Goal: Task Accomplishment & Management: Manage account settings

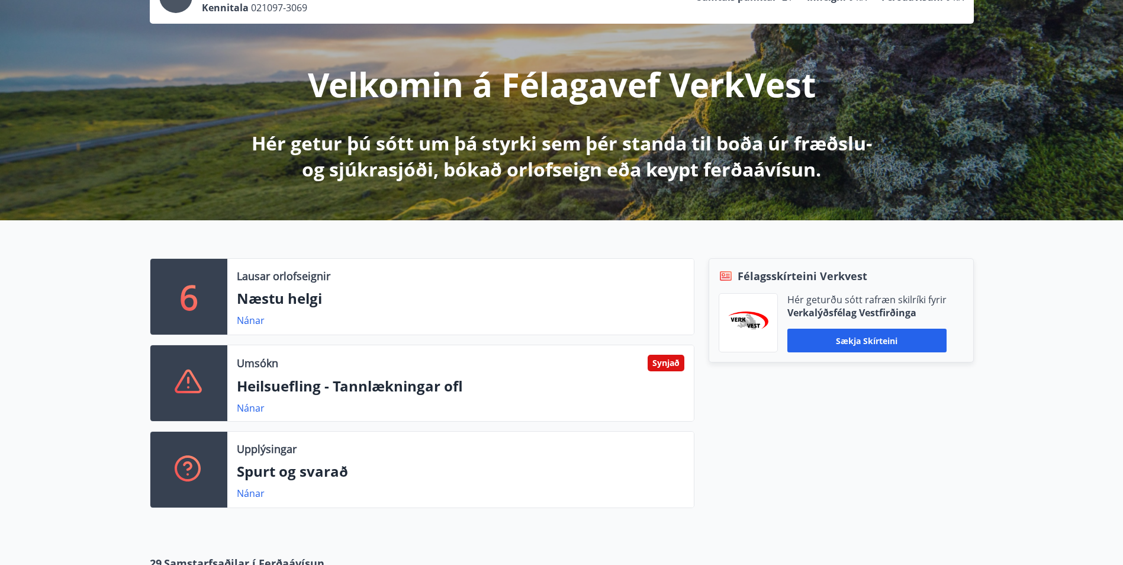
scroll to position [118, 0]
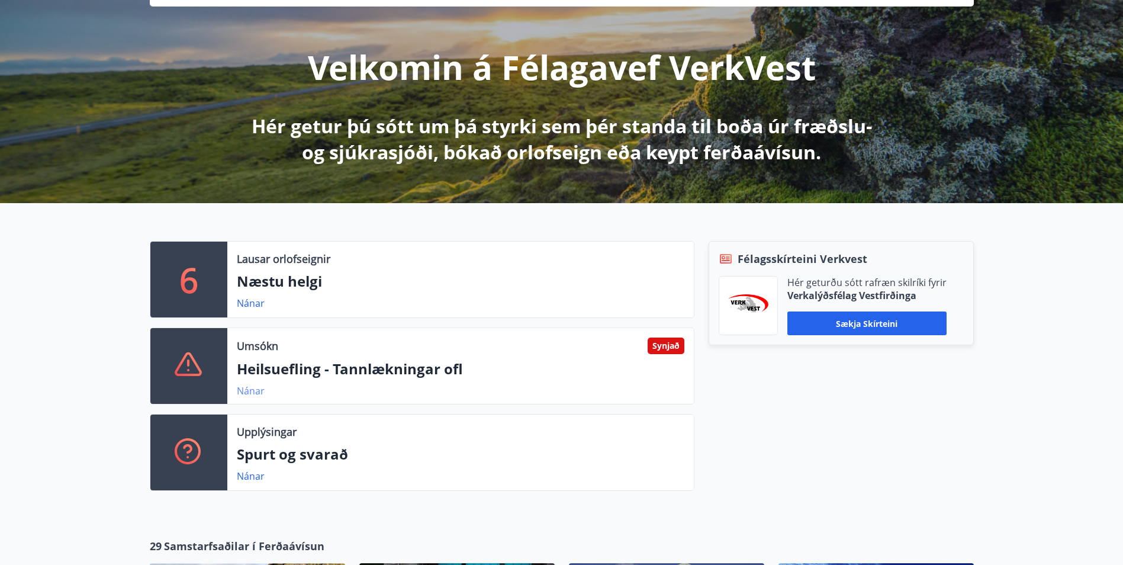
click at [246, 389] on link "Nánar" at bounding box center [251, 390] width 28 height 13
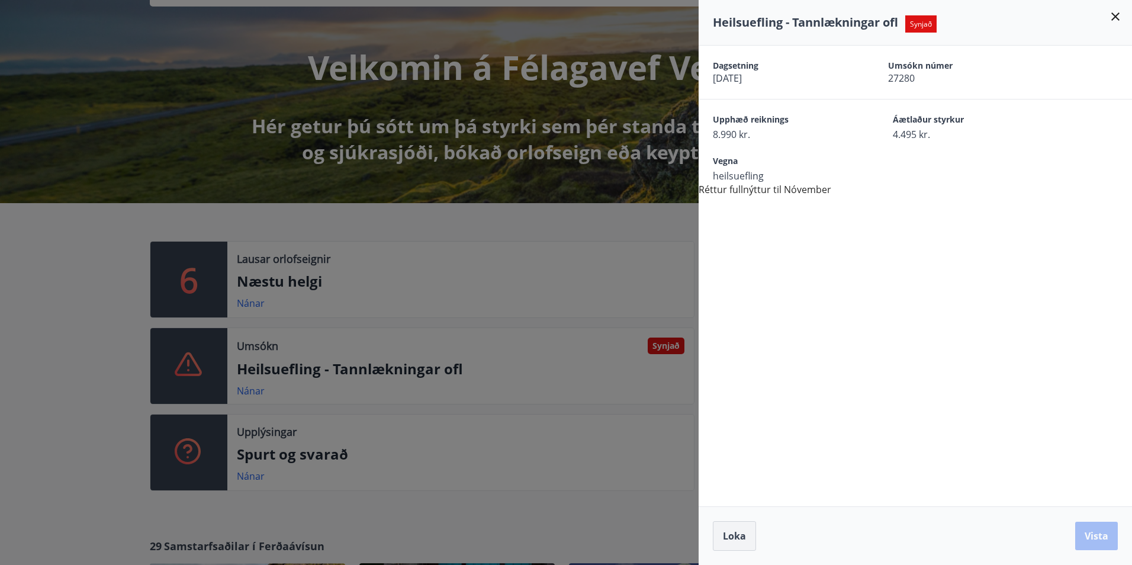
click at [732, 541] on span "Loka" at bounding box center [734, 535] width 23 height 13
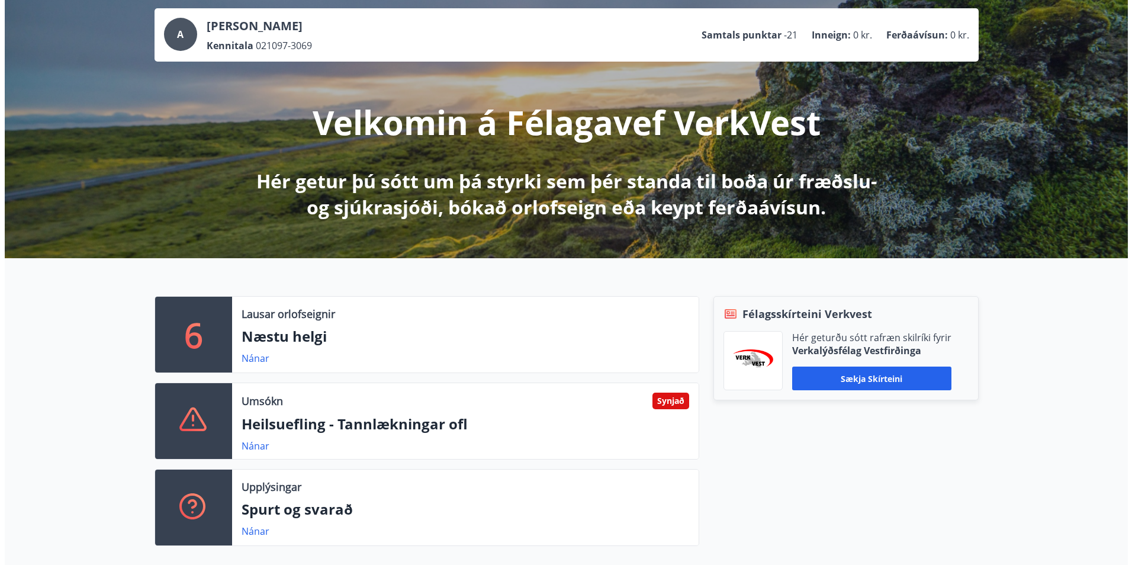
scroll to position [0, 0]
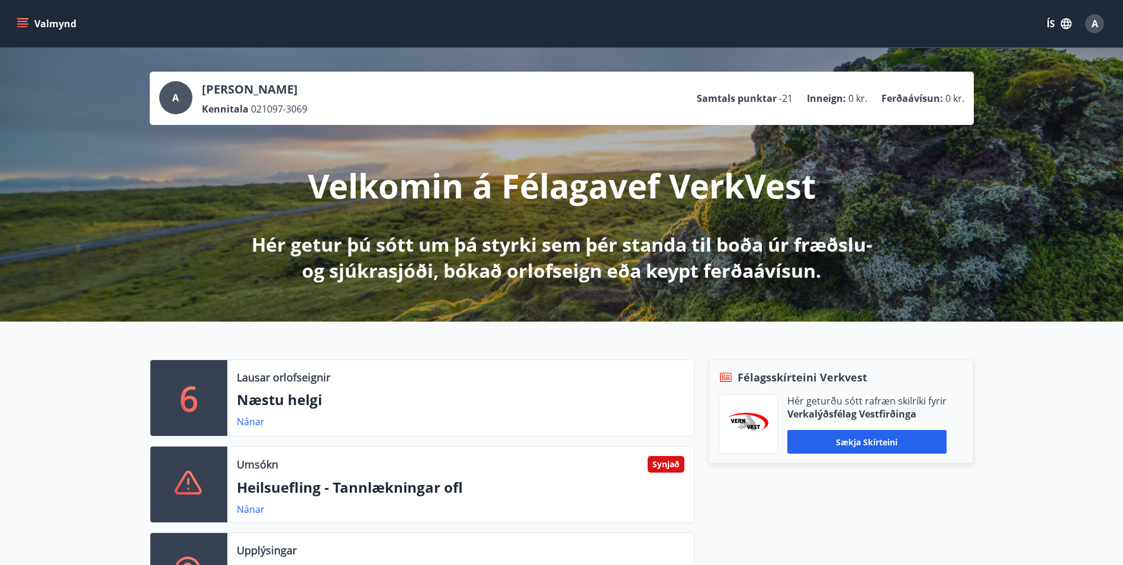
click at [766, 99] on p "Samtals punktar" at bounding box center [737, 98] width 80 height 13
click at [19, 20] on icon "menu" at bounding box center [23, 24] width 12 height 12
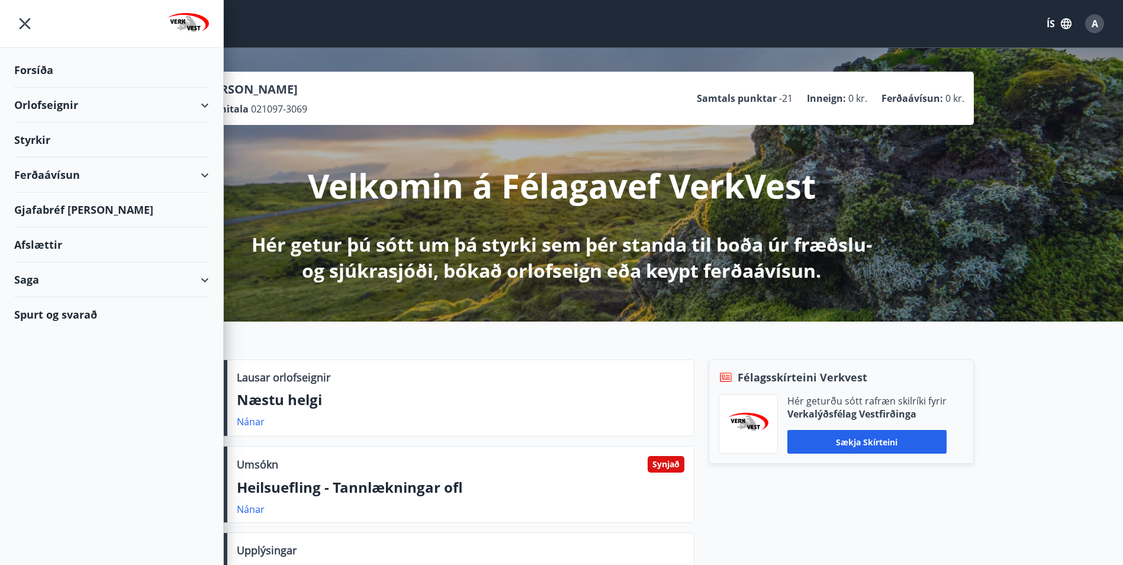
click at [205, 278] on div "Saga" at bounding box center [111, 279] width 195 height 35
click at [53, 308] on div "Ferðaávísun" at bounding box center [112, 309] width 176 height 25
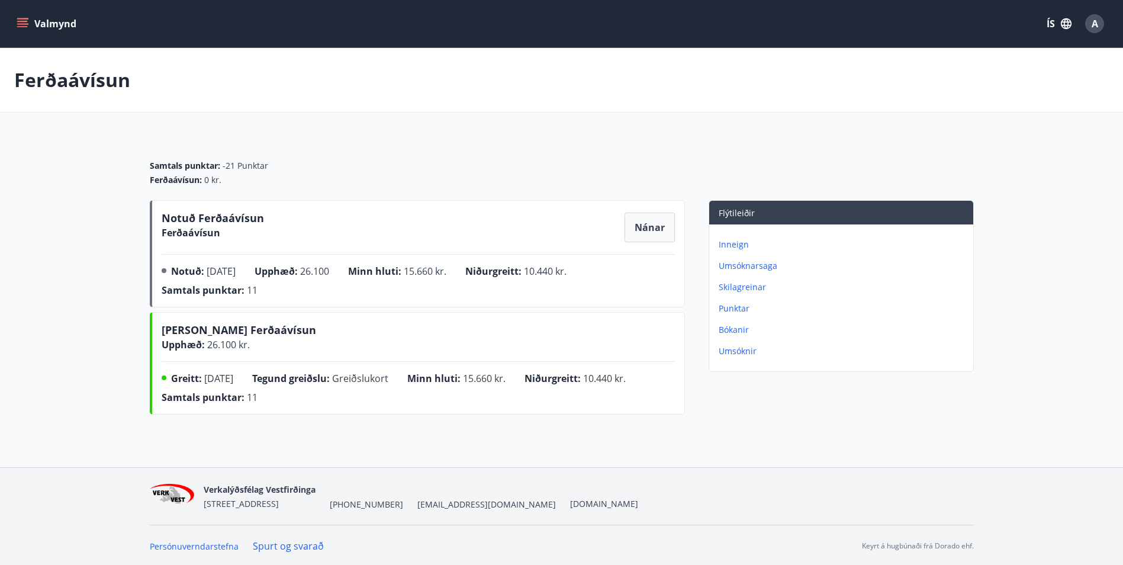
click at [22, 25] on icon "menu" at bounding box center [23, 24] width 12 height 12
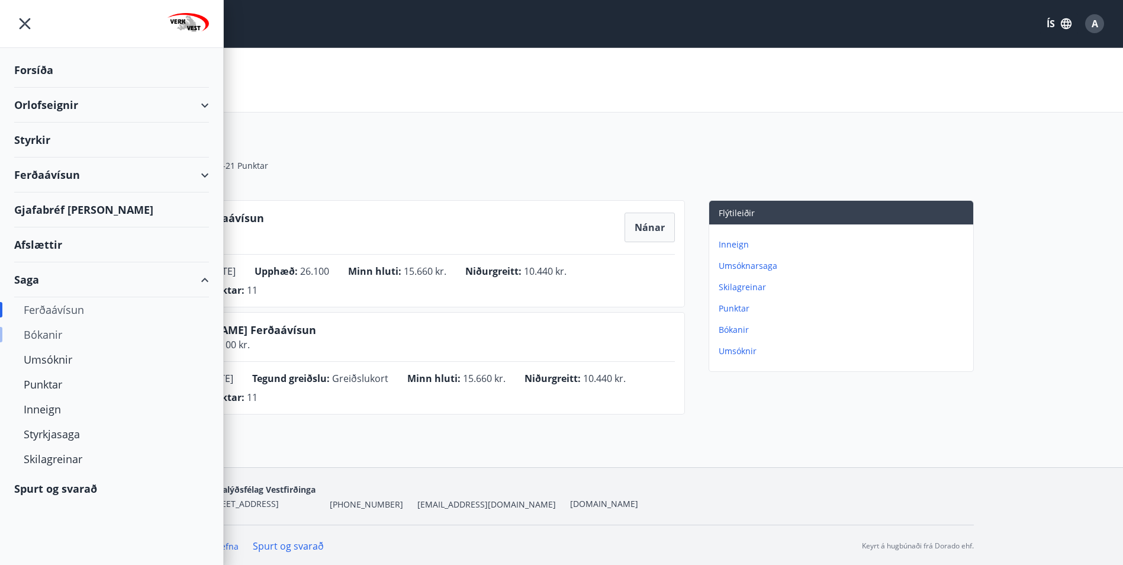
click at [45, 333] on div "Bókanir" at bounding box center [112, 334] width 176 height 25
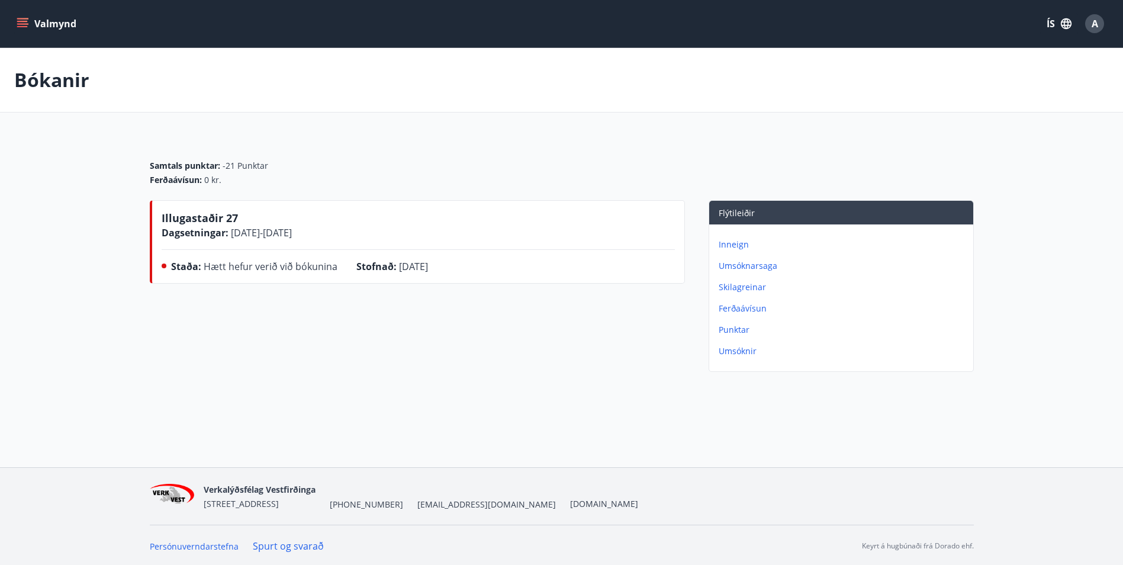
click at [20, 21] on icon "menu" at bounding box center [22, 21] width 11 height 1
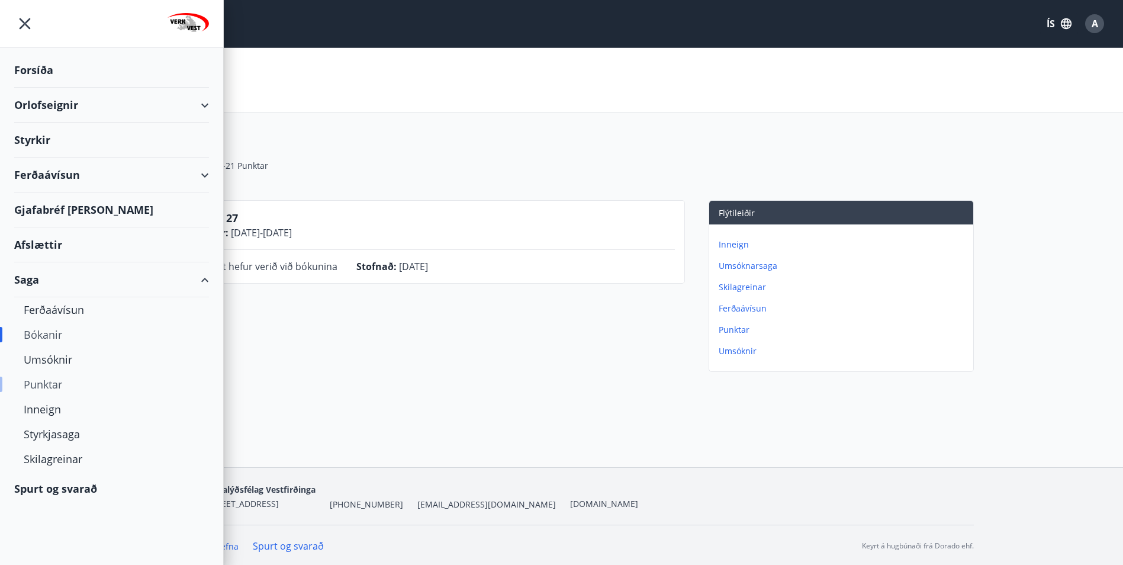
click at [33, 384] on div "Punktar" at bounding box center [112, 384] width 176 height 25
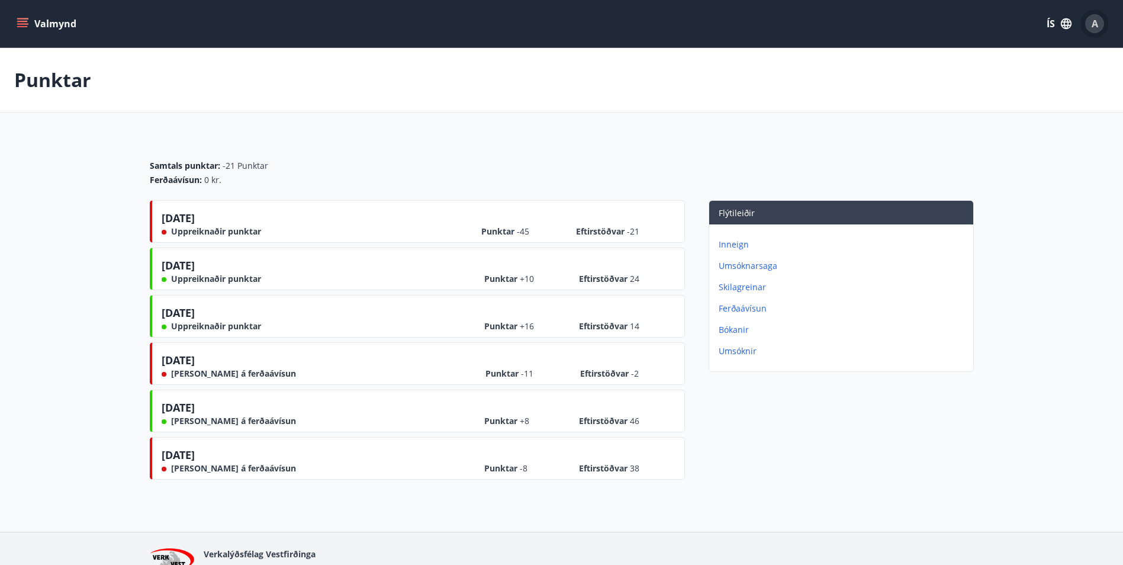
click at [1100, 29] on div "A" at bounding box center [1094, 23] width 19 height 19
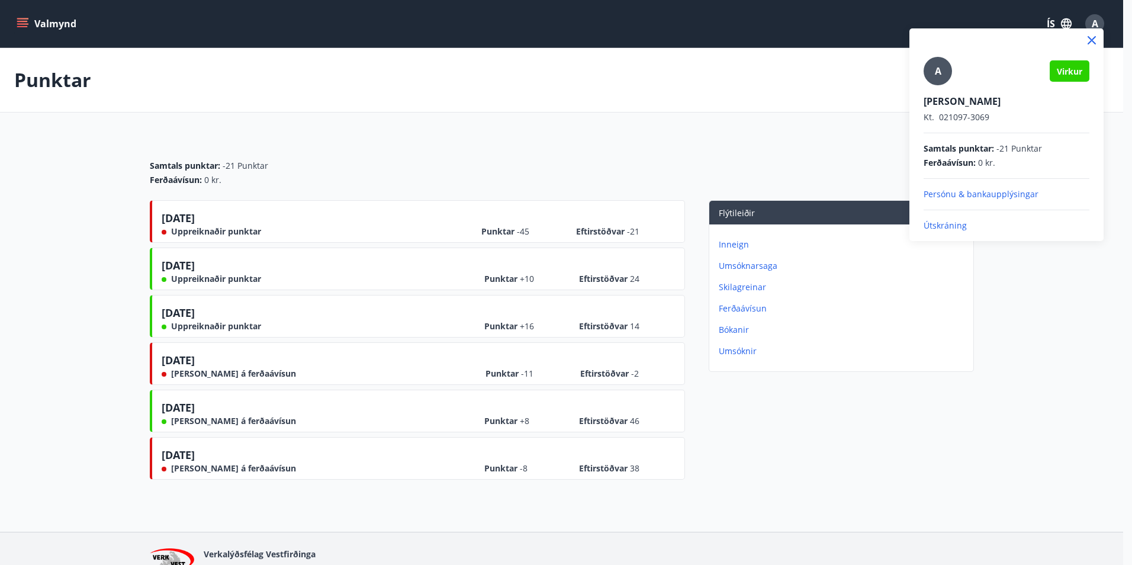
click at [958, 223] on p "Útskráning" at bounding box center [1007, 226] width 166 height 12
